Goal: Task Accomplishment & Management: Manage account settings

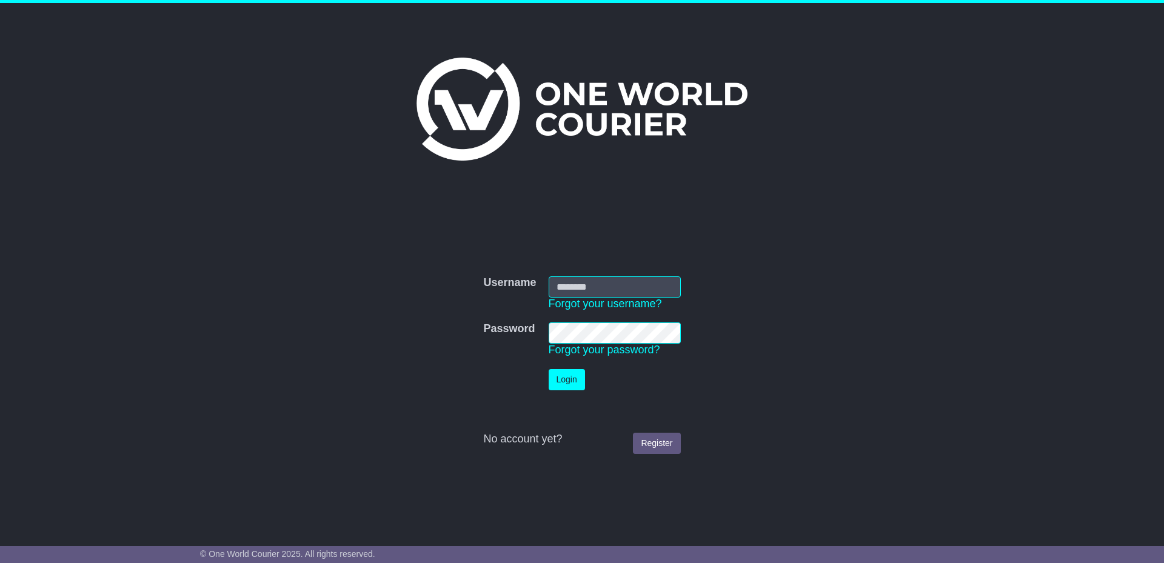
click at [583, 293] on input "Username" at bounding box center [615, 286] width 132 height 21
type input "**********"
click at [569, 387] on button "Login" at bounding box center [567, 379] width 36 height 21
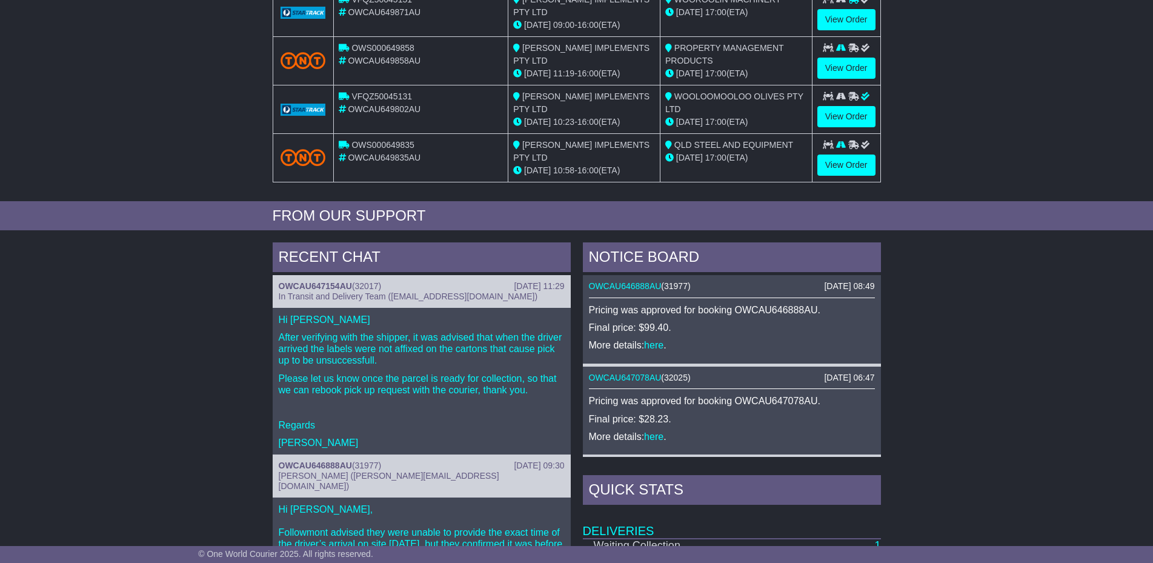
scroll to position [371, 0]
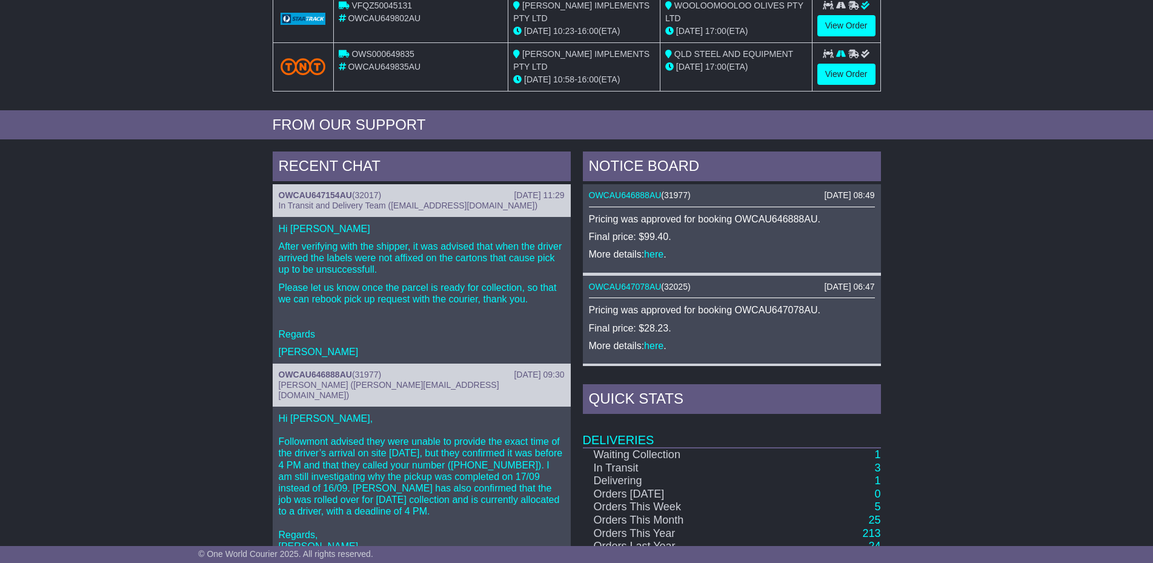
click at [423, 269] on p "After verifying with the shipper, it was advised that when the driver arrived t…" at bounding box center [422, 258] width 286 height 35
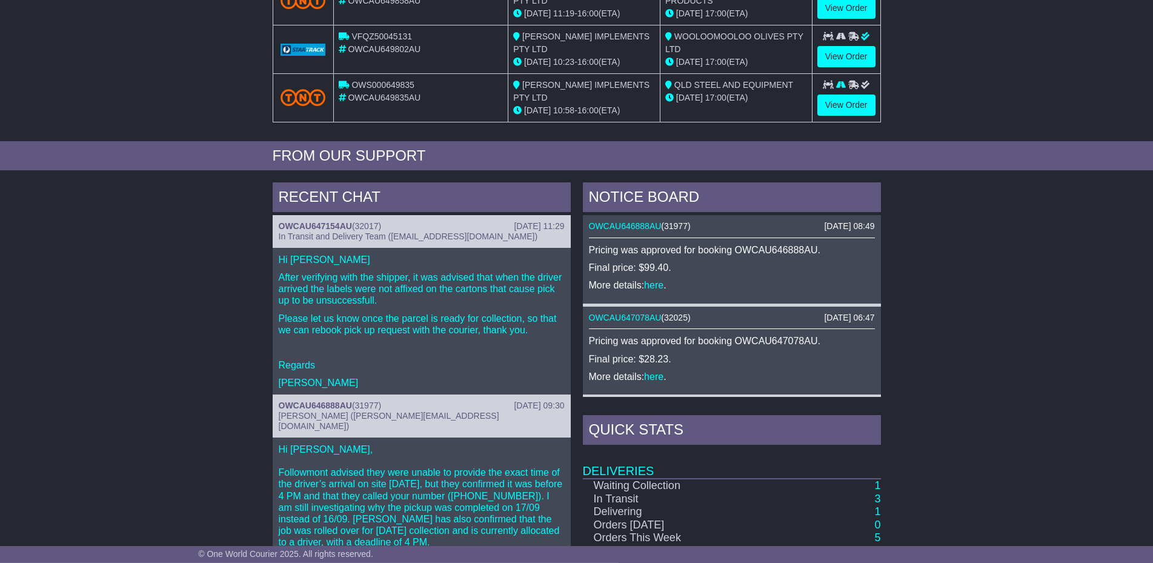
scroll to position [433, 0]
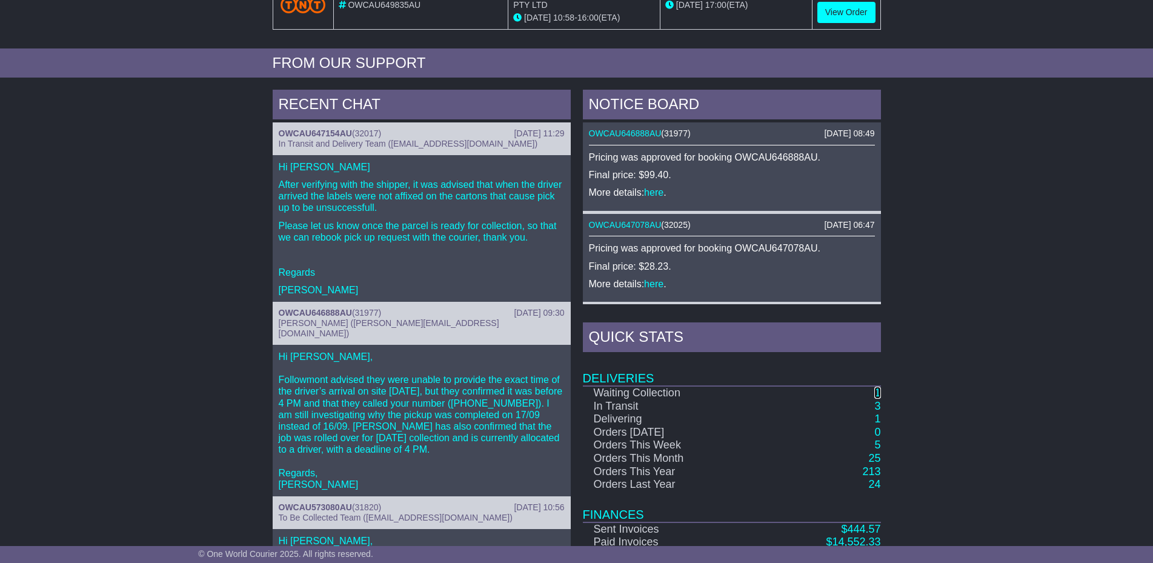
click at [878, 392] on link "1" at bounding box center [878, 393] width 6 height 12
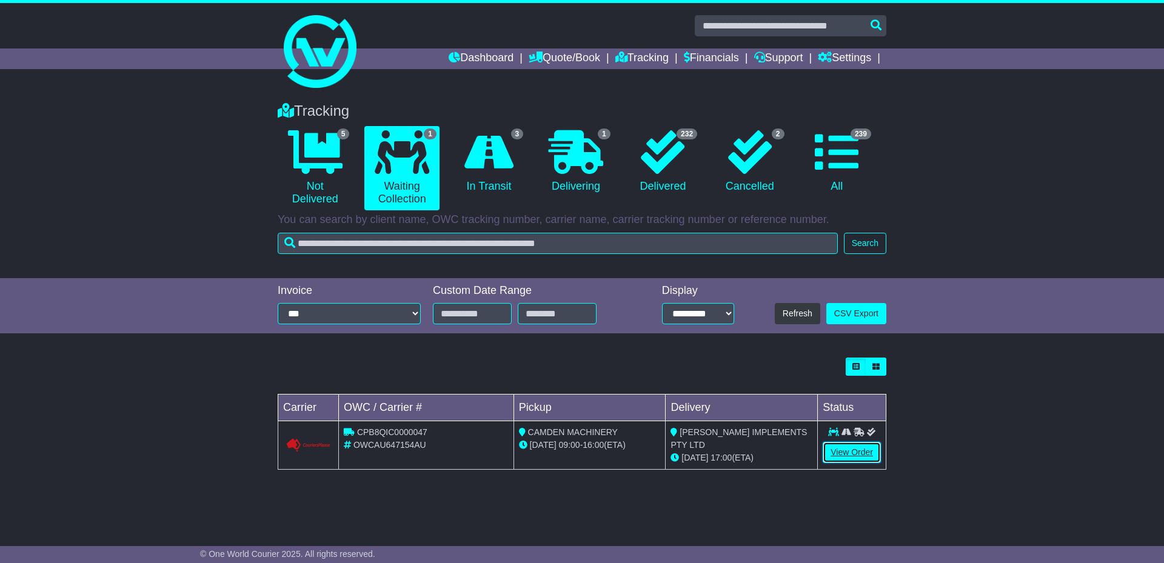
click at [847, 448] on link "View Order" at bounding box center [851, 452] width 58 height 21
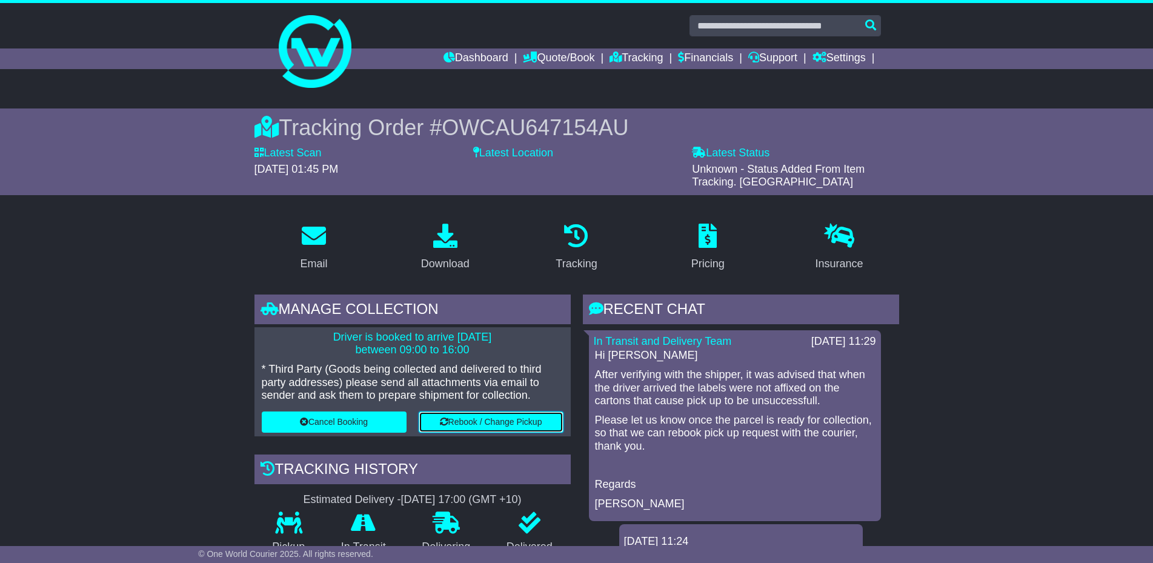
click at [451, 420] on button "Rebook / Change Pickup" at bounding box center [491, 422] width 145 height 21
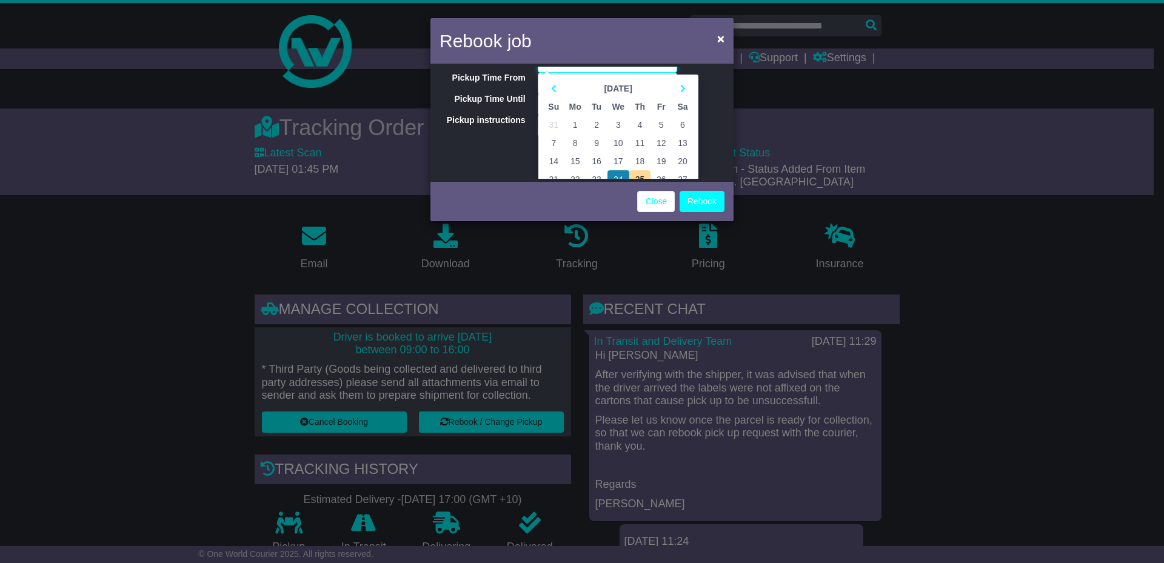
scroll to position [58, 0]
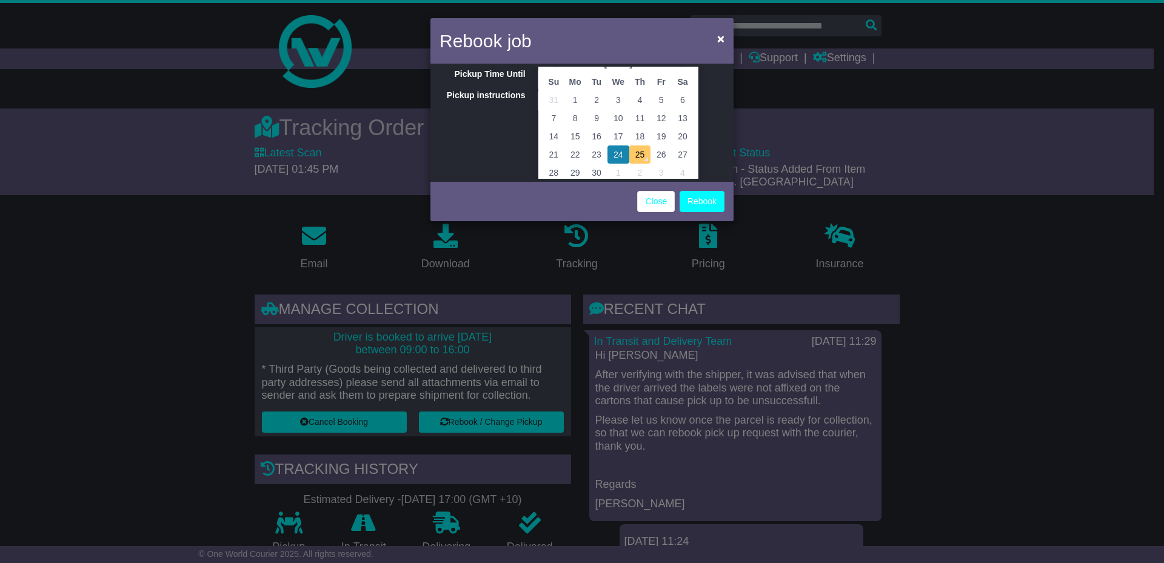
click at [641, 162] on td "25" at bounding box center [639, 154] width 21 height 18
type input "**********"
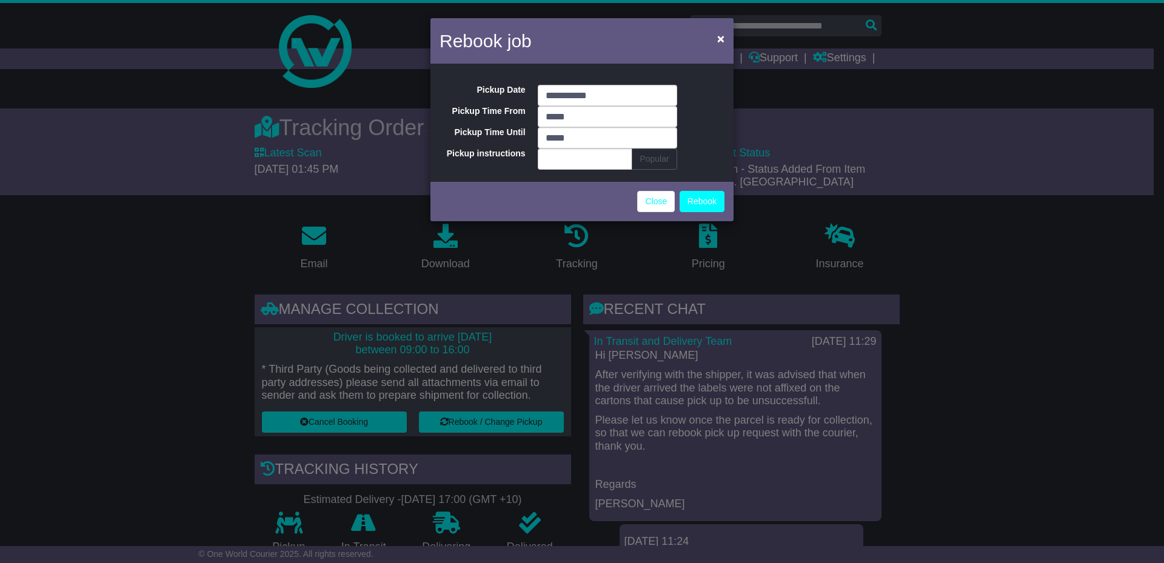
scroll to position [0, 0]
click at [708, 204] on button "Rebook" at bounding box center [701, 201] width 45 height 21
